Goal: Transaction & Acquisition: Purchase product/service

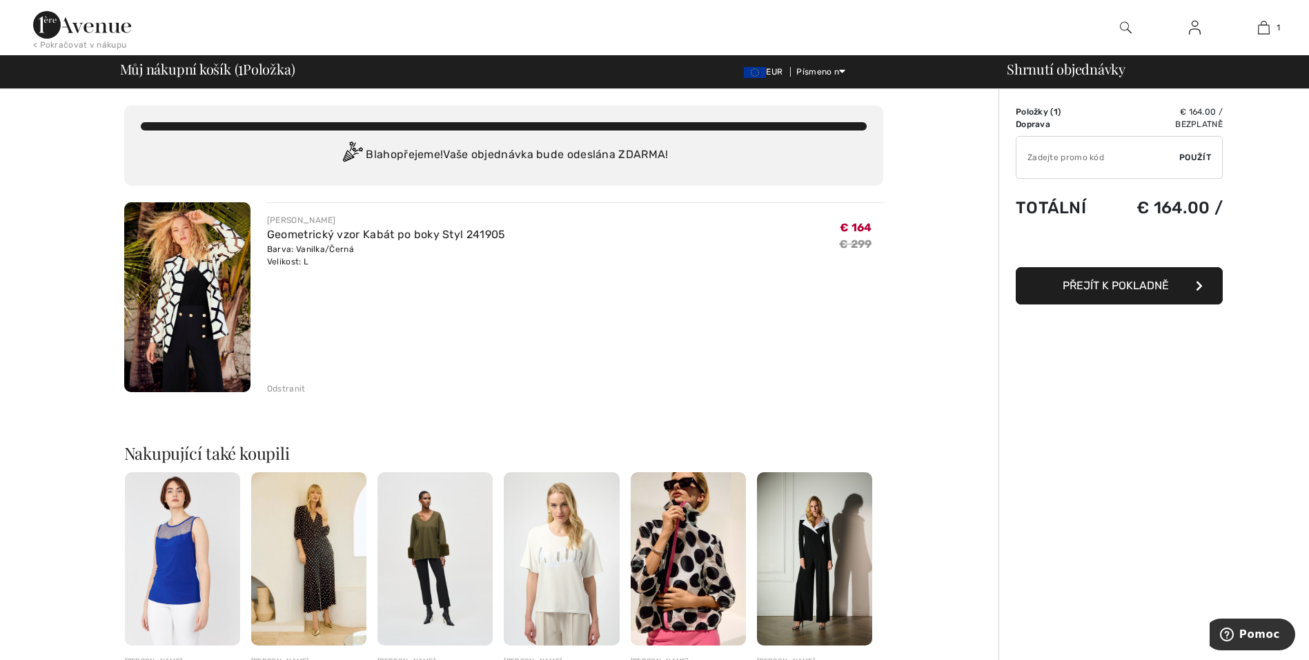
click at [199, 301] on img at bounding box center [187, 297] width 126 height 190
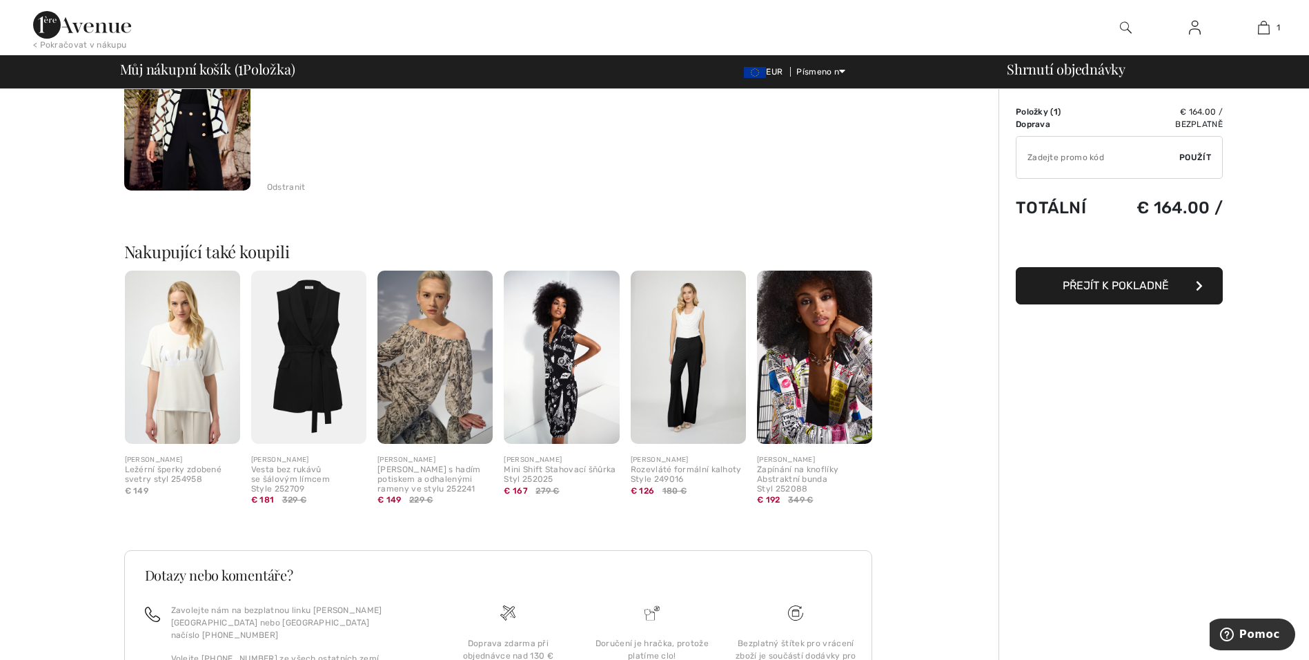
scroll to position [321, 0]
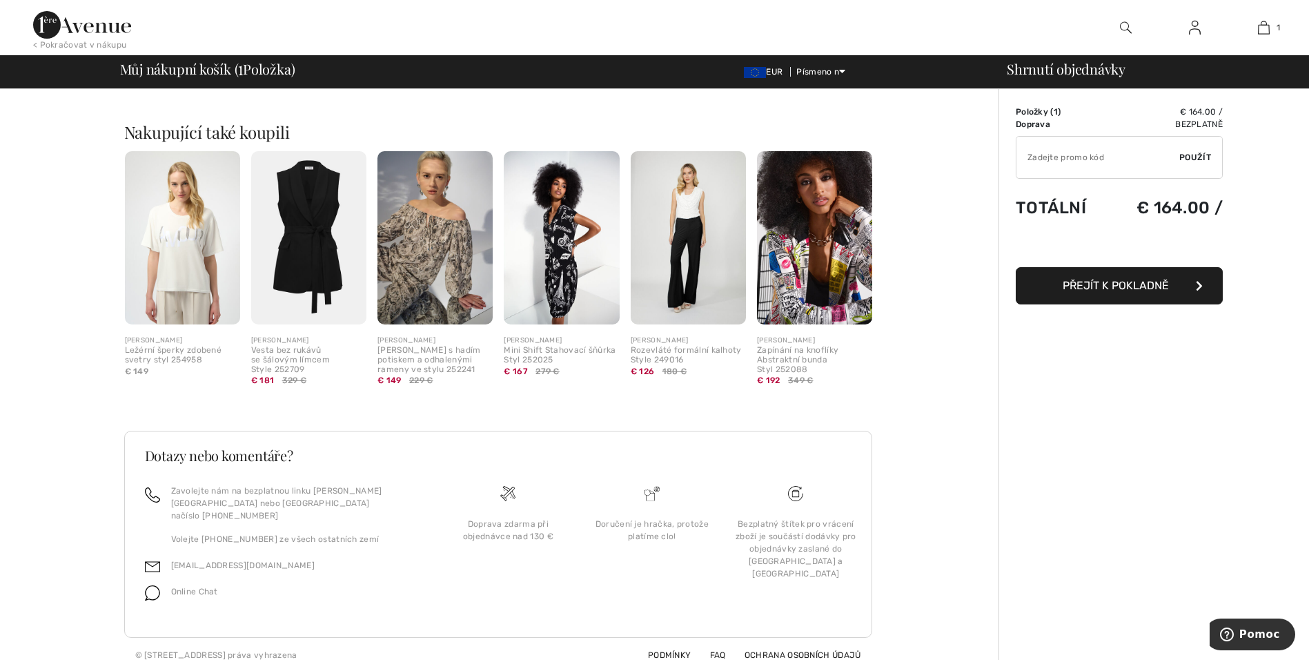
click at [684, 211] on img at bounding box center [688, 237] width 115 height 173
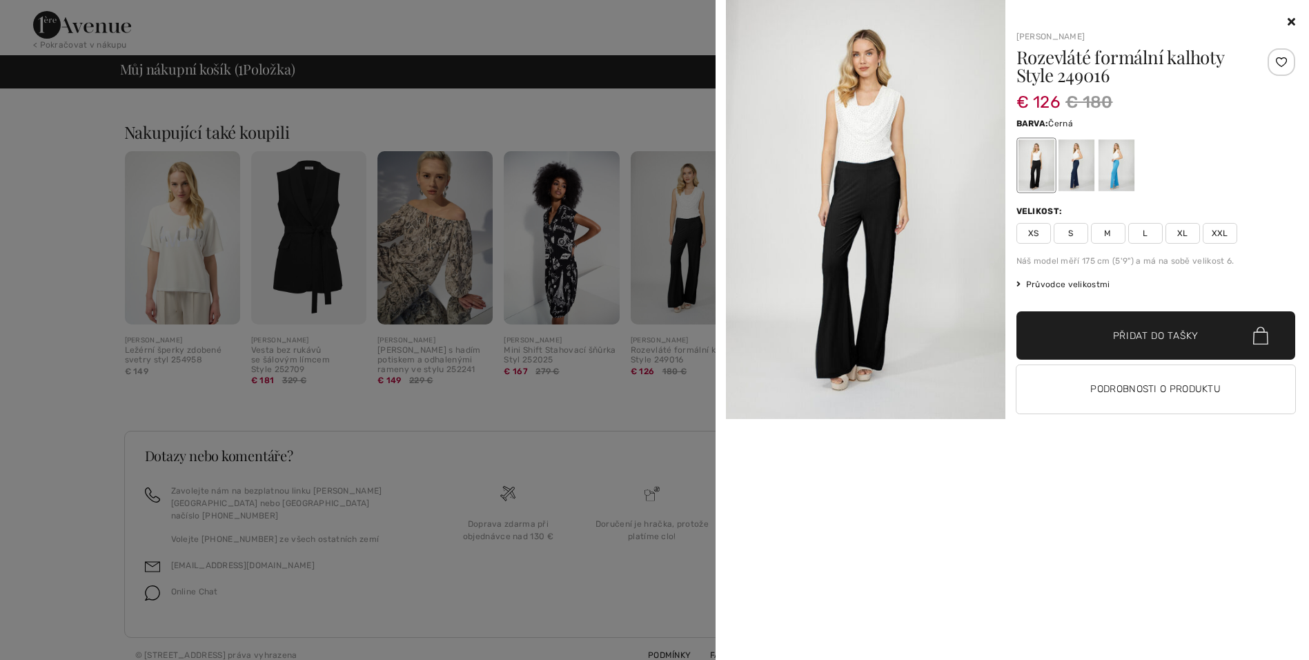
click at [1022, 555] on div "Frank Lyman Rozevláté formální kalhoty Style 249016 € 126 € 180 Barva: Černá Ve…" at bounding box center [1150, 337] width 290 height 646
click at [1287, 21] on icon at bounding box center [1291, 21] width 8 height 11
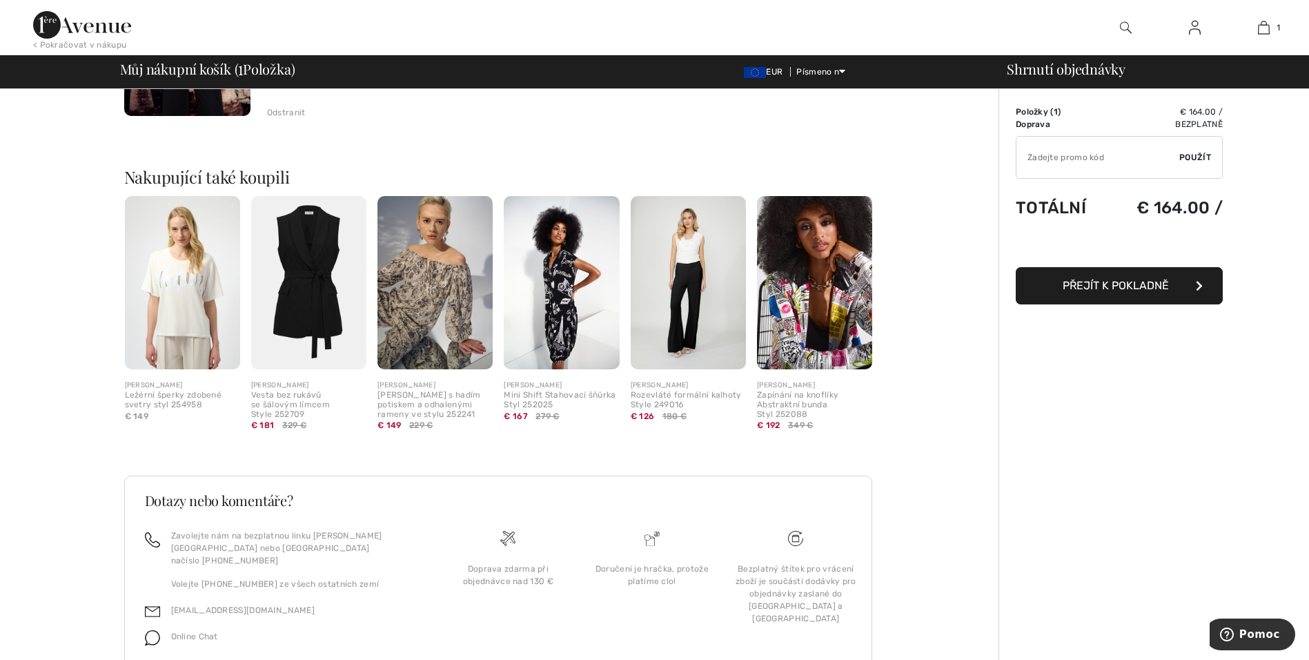
scroll to position [0, 0]
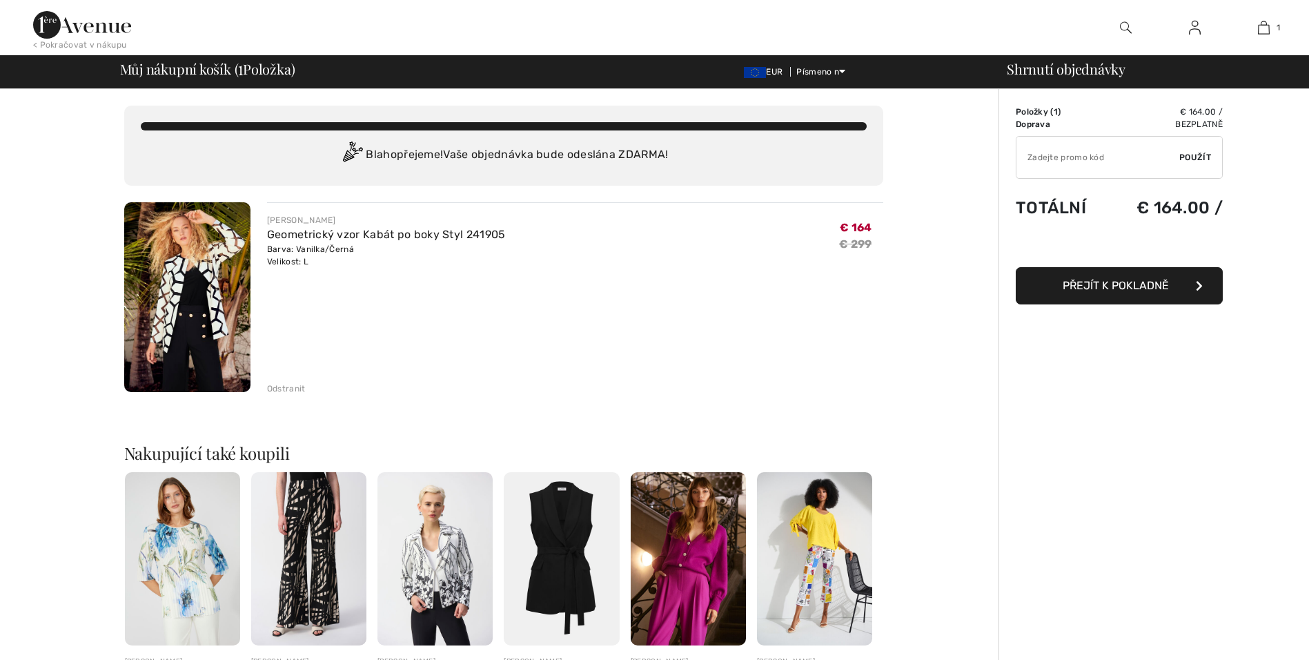
checkbox input "true"
